Goal: Task Accomplishment & Management: Manage account settings

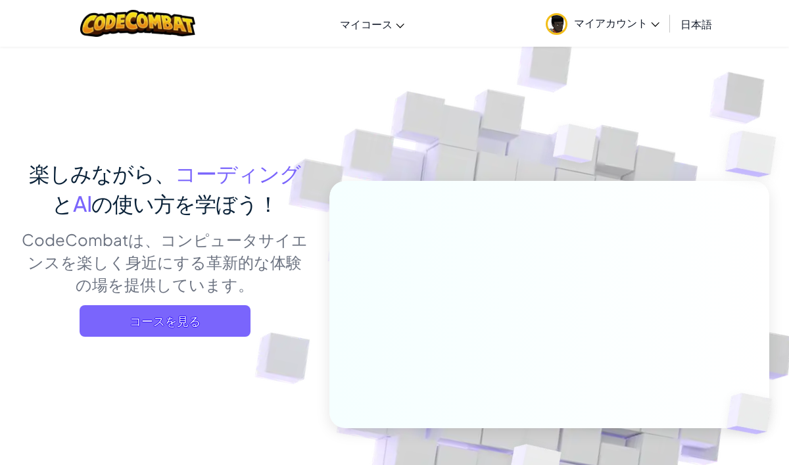
click at [632, 17] on span "マイアカウント" at bounding box center [616, 23] width 85 height 14
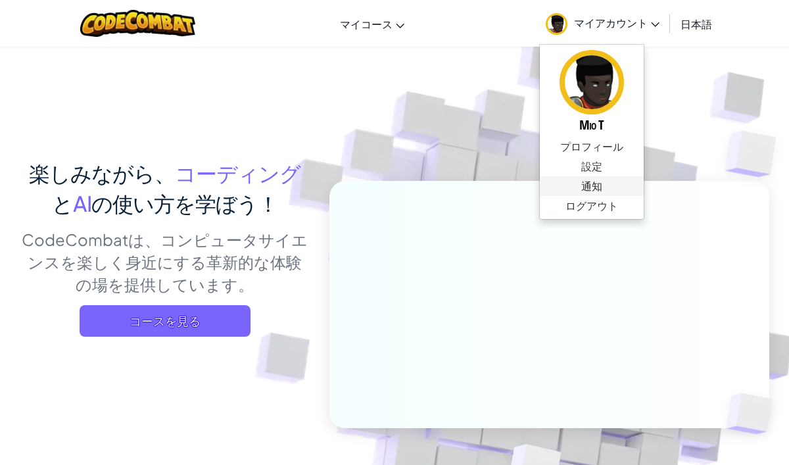
click at [596, 193] on span "通知" at bounding box center [591, 186] width 21 height 16
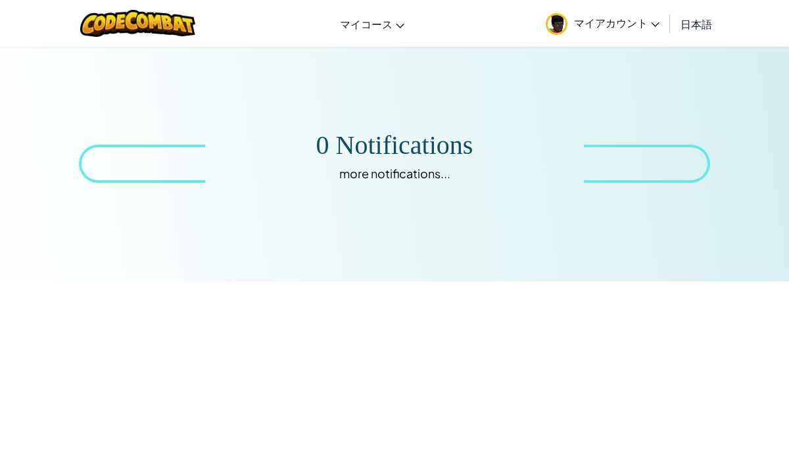
click at [640, 14] on link "マイアカウント" at bounding box center [602, 23] width 127 height 41
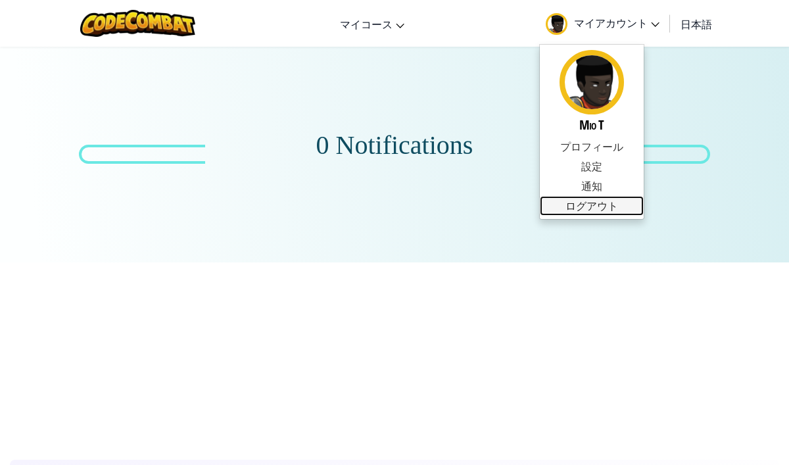
click at [606, 209] on link "ログアウト" at bounding box center [592, 206] width 104 height 20
